Goal: Information Seeking & Learning: Find specific page/section

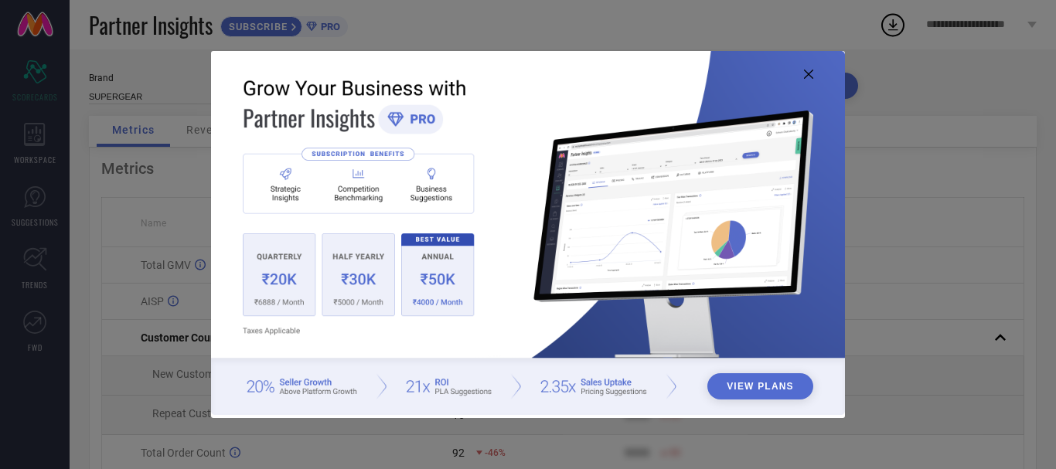
click at [808, 78] on icon at bounding box center [808, 74] width 9 height 9
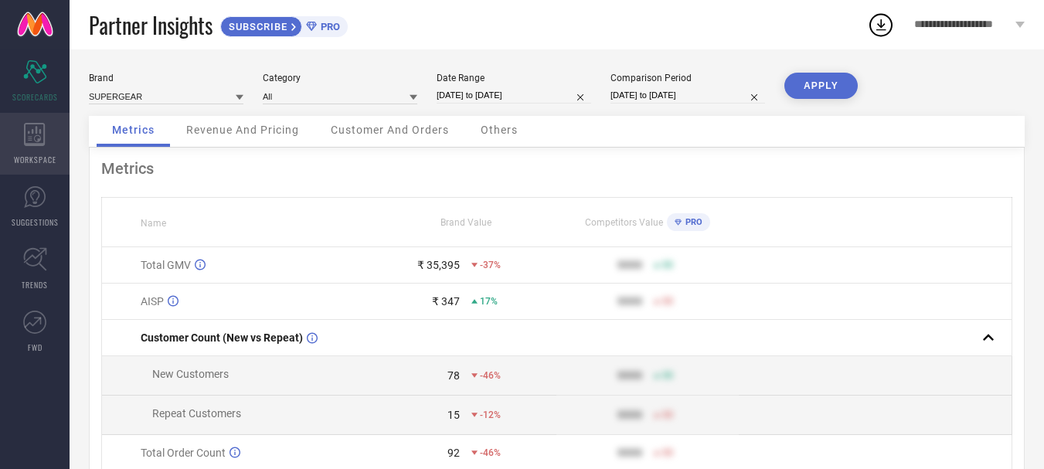
click at [36, 145] on icon at bounding box center [34, 134] width 21 height 23
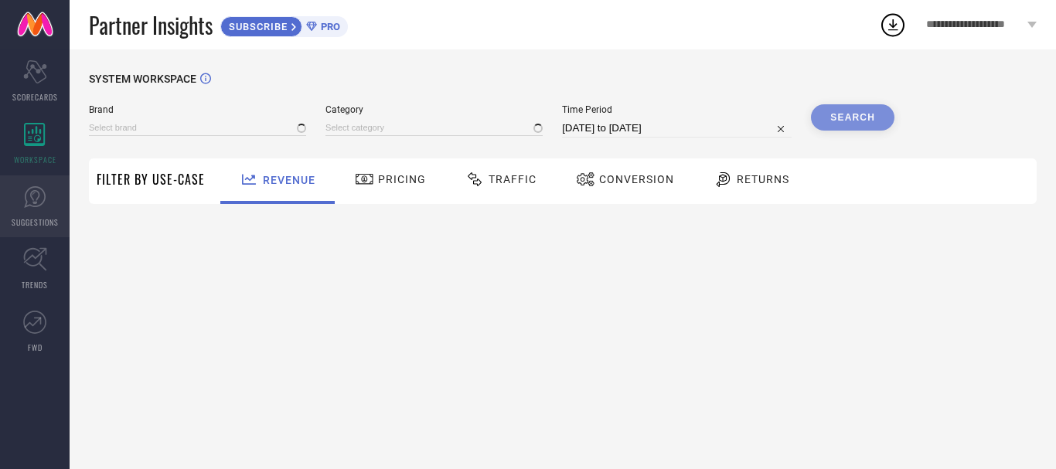
type input "SUPERGEAR"
type input "All"
drag, startPoint x: 43, startPoint y: 199, endPoint x: 43, endPoint y: 213, distance: 14.7
click at [43, 200] on icon at bounding box center [34, 197] width 23 height 23
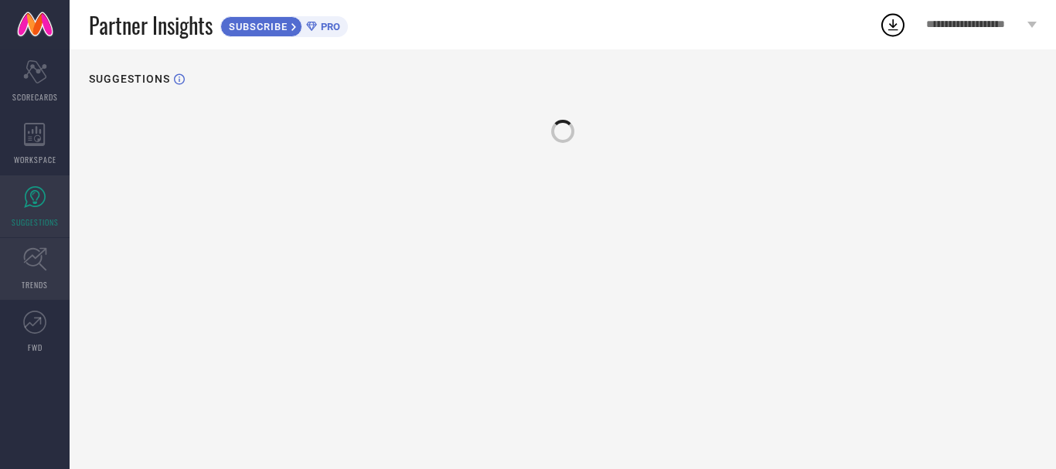
click at [34, 265] on icon at bounding box center [35, 259] width 24 height 24
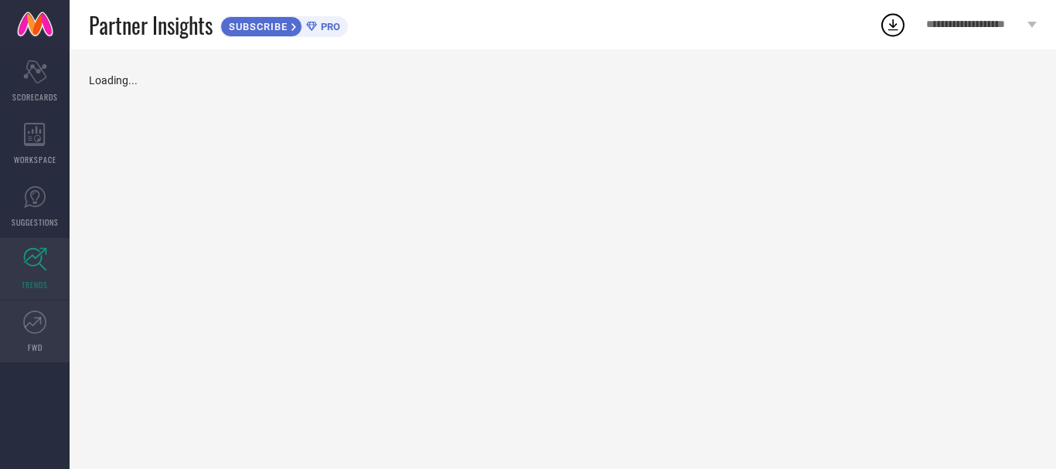
click at [35, 329] on icon at bounding box center [34, 322] width 23 height 23
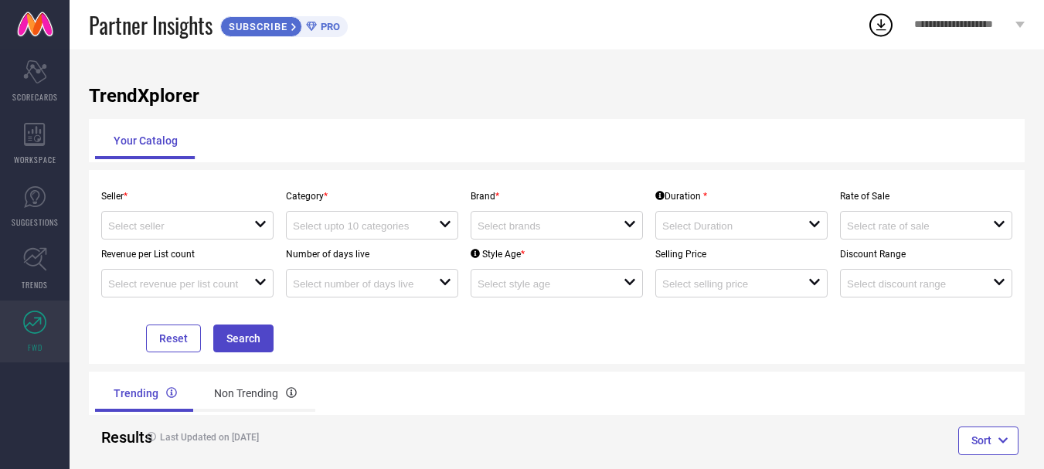
click at [1016, 21] on div "**********" at bounding box center [969, 24] width 149 height 49
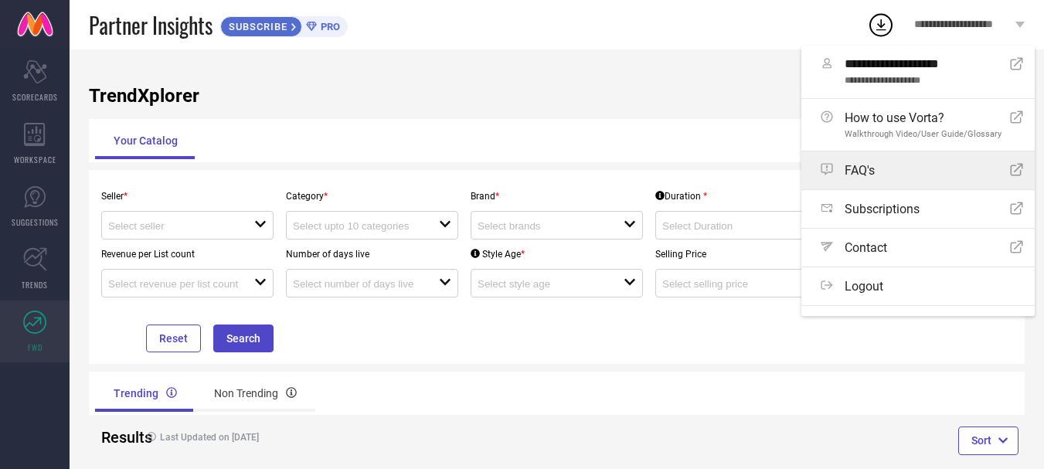
click at [894, 173] on div "FAQ's Open Icon" at bounding box center [922, 170] width 203 height 15
